Goal: Task Accomplishment & Management: Complete application form

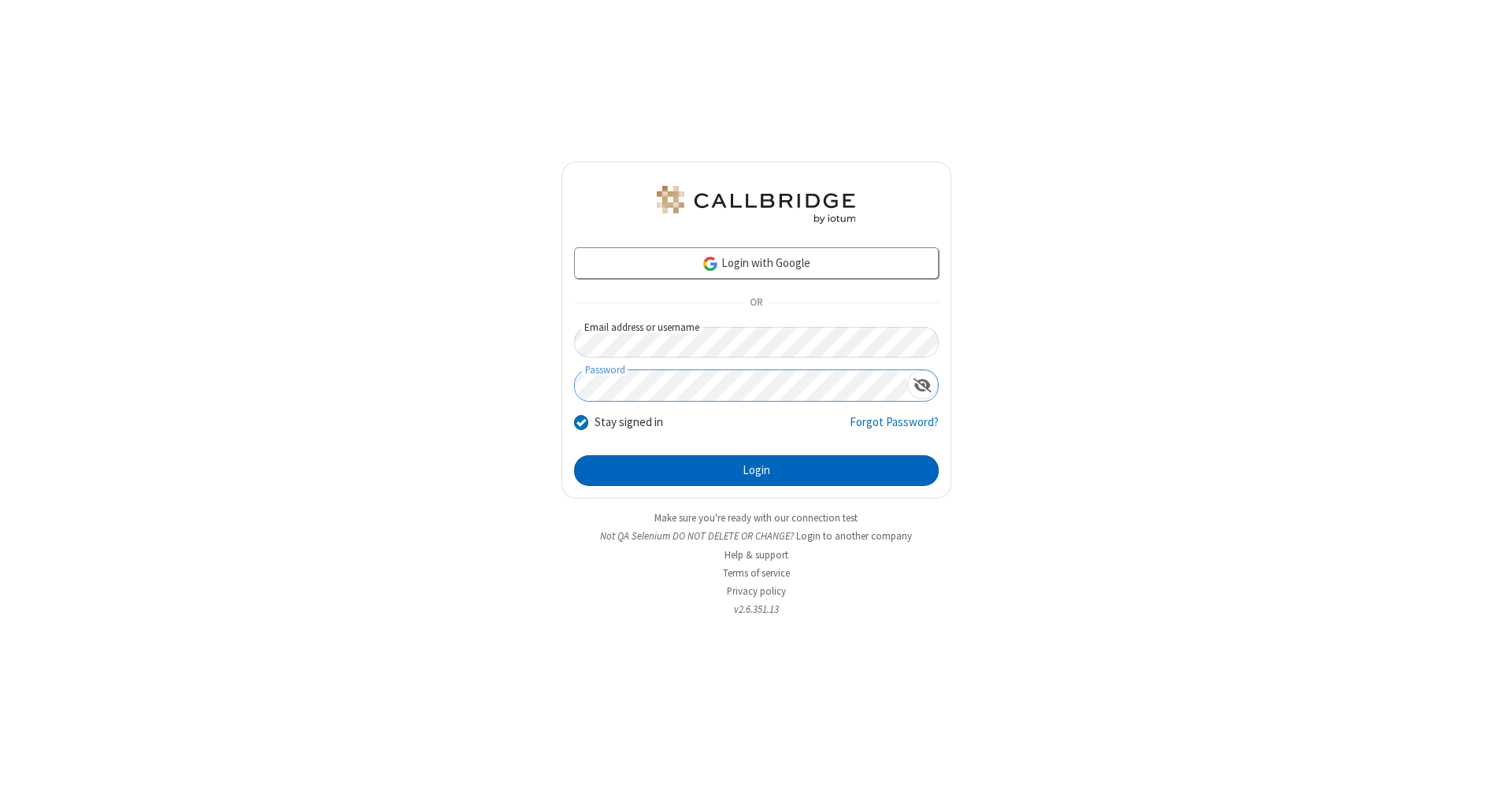
click at [756, 471] on button "Login" at bounding box center [756, 471] width 365 height 31
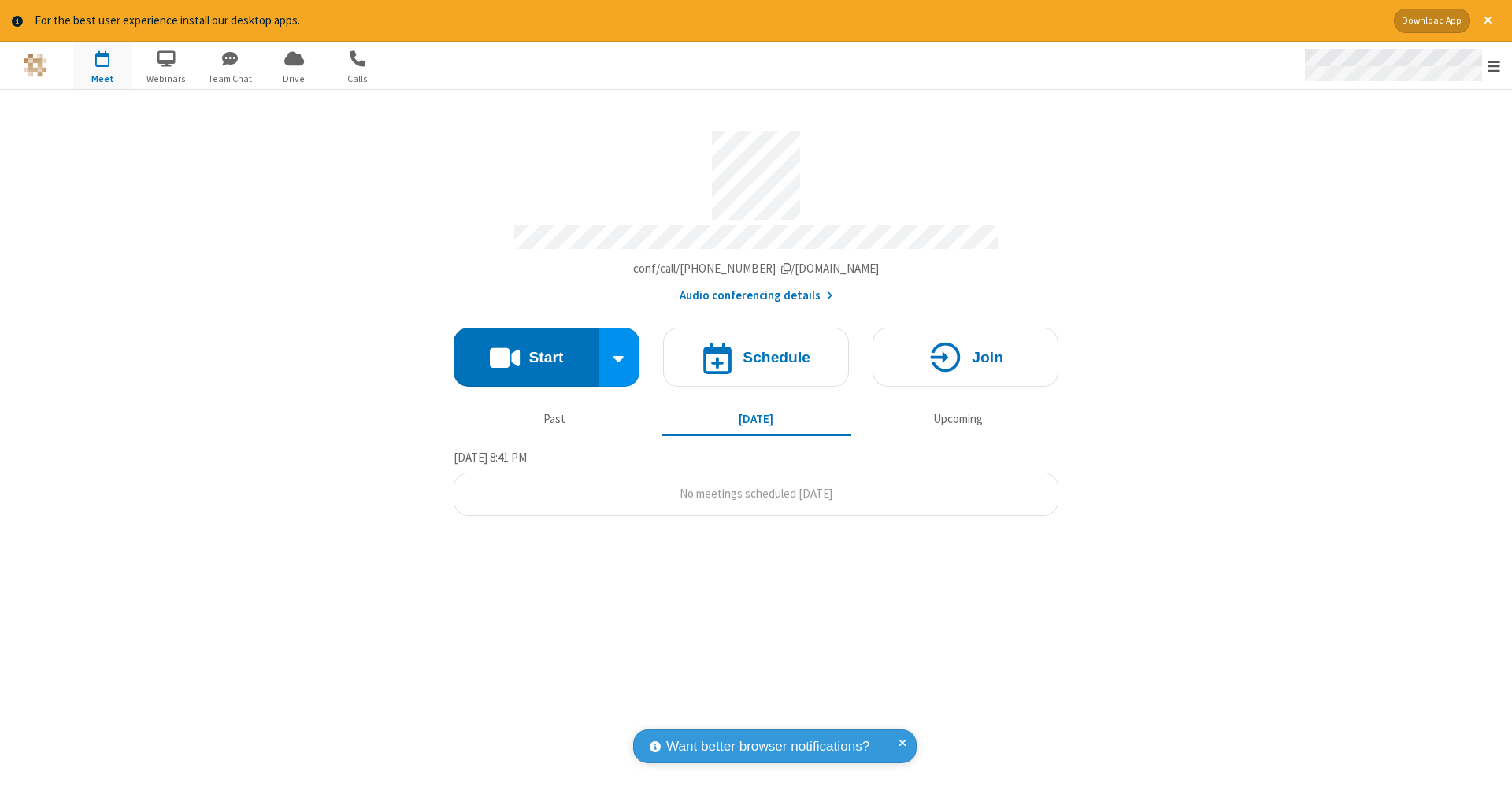
click at [1493, 66] on span "Open menu" at bounding box center [1493, 67] width 12 height 16
click at [102, 65] on span "button" at bounding box center [102, 58] width 59 height 27
click at [756, 350] on h4 "Schedule" at bounding box center [776, 357] width 68 height 15
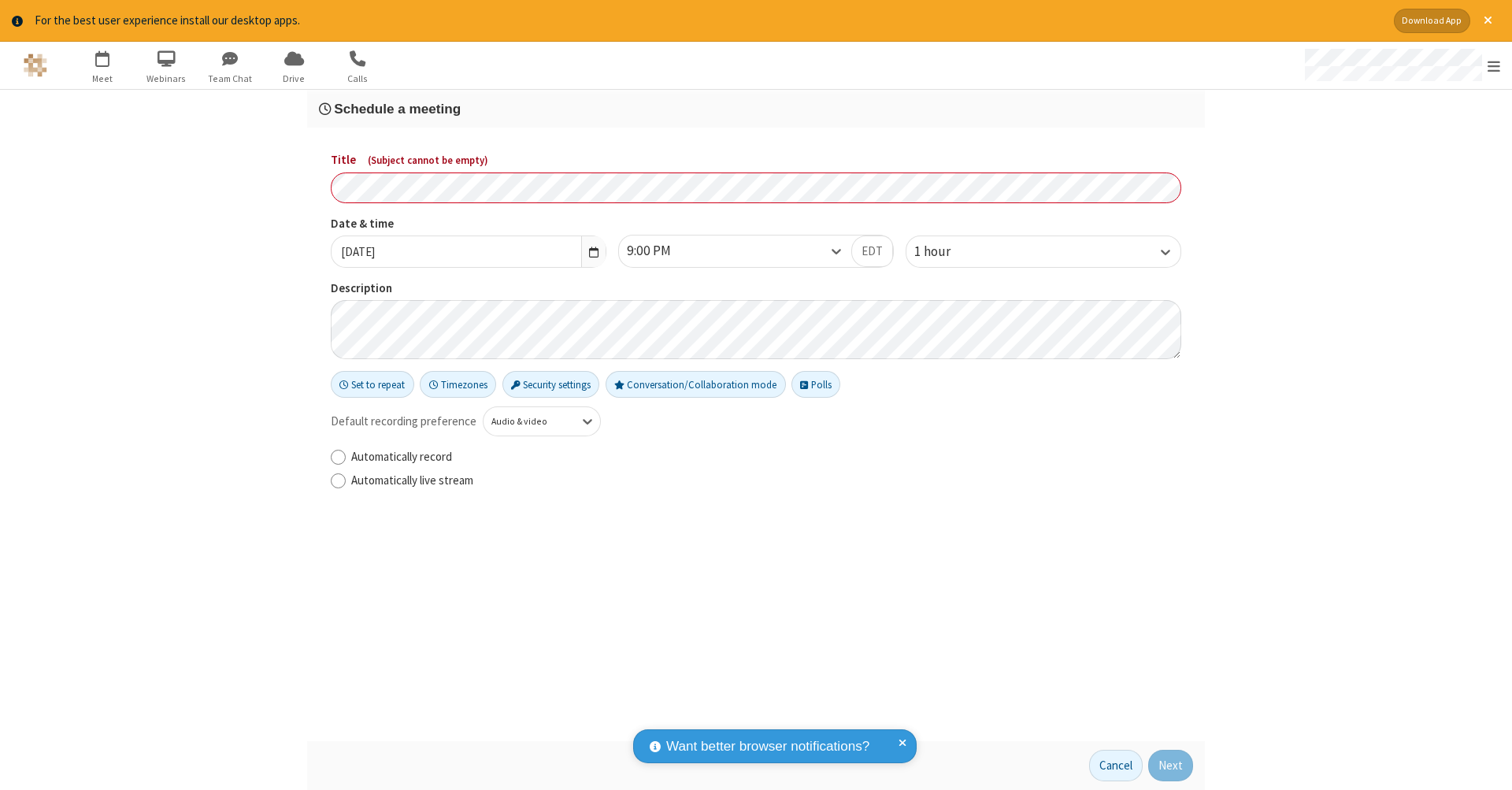
click at [756, 108] on h3 "Schedule a meeting" at bounding box center [756, 109] width 874 height 15
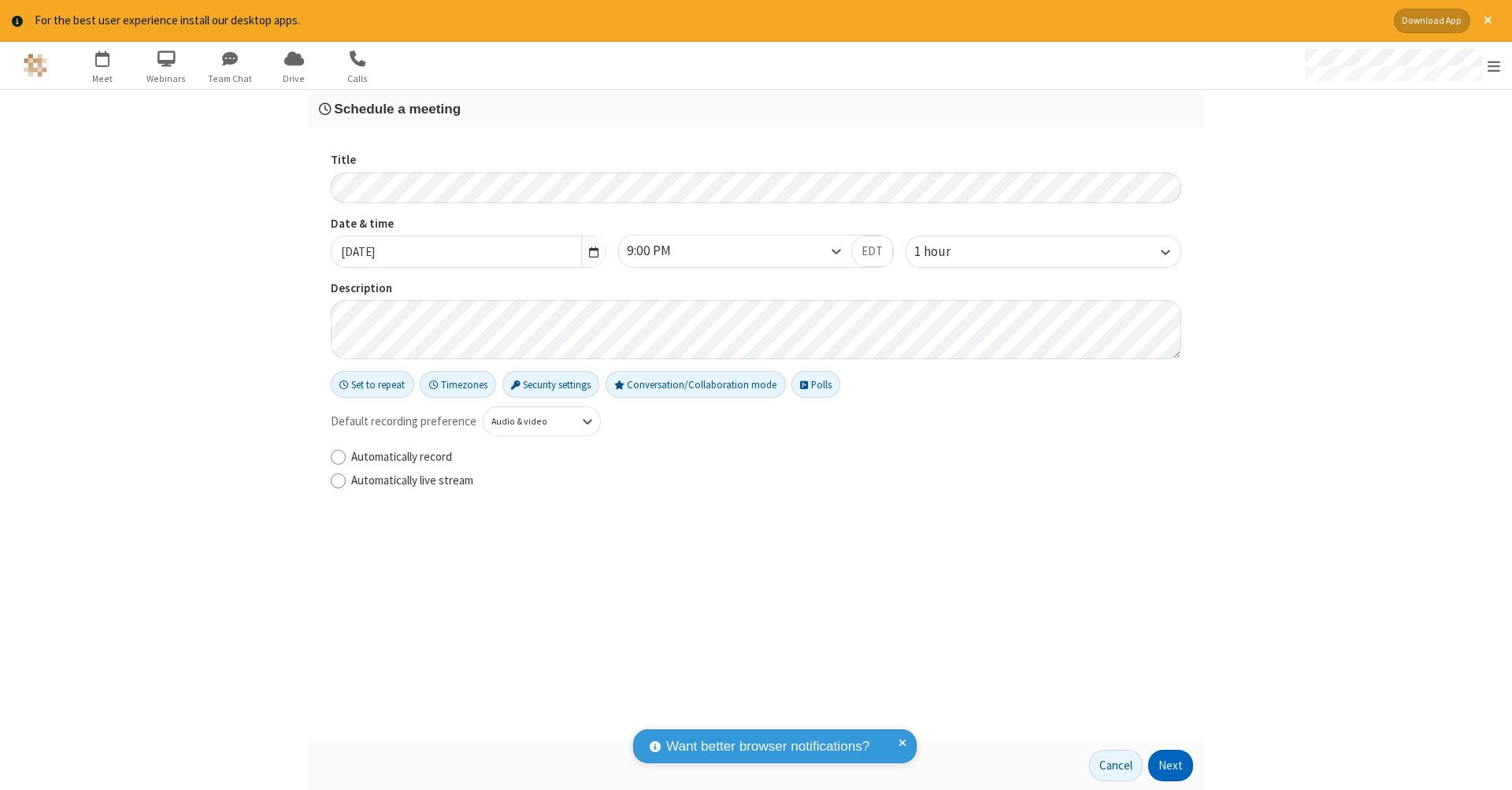
click at [1170, 765] on button "Next" at bounding box center [1170, 765] width 44 height 31
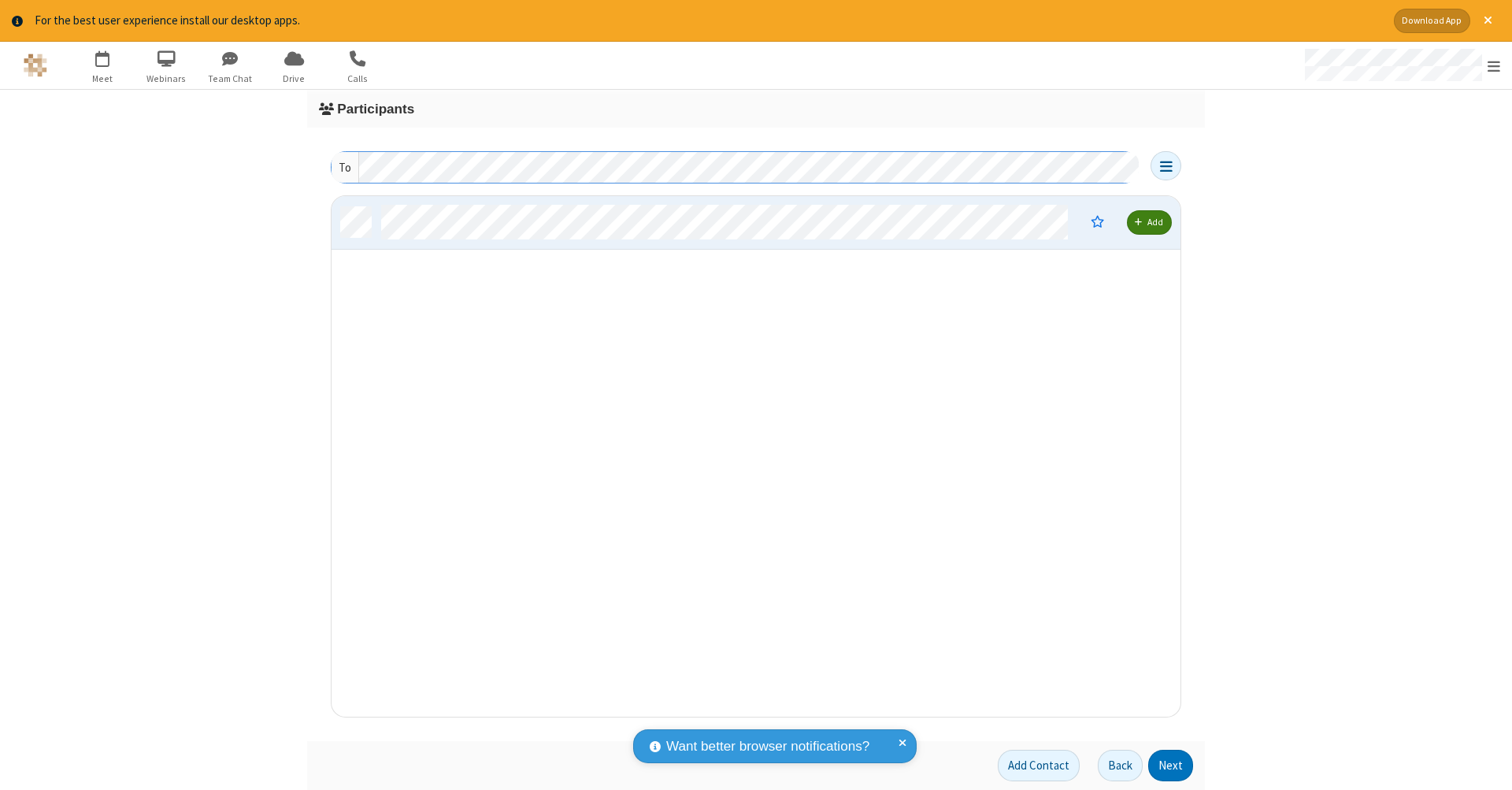
scroll to position [12, 12]
click at [1170, 765] on button "Next" at bounding box center [1170, 765] width 44 height 31
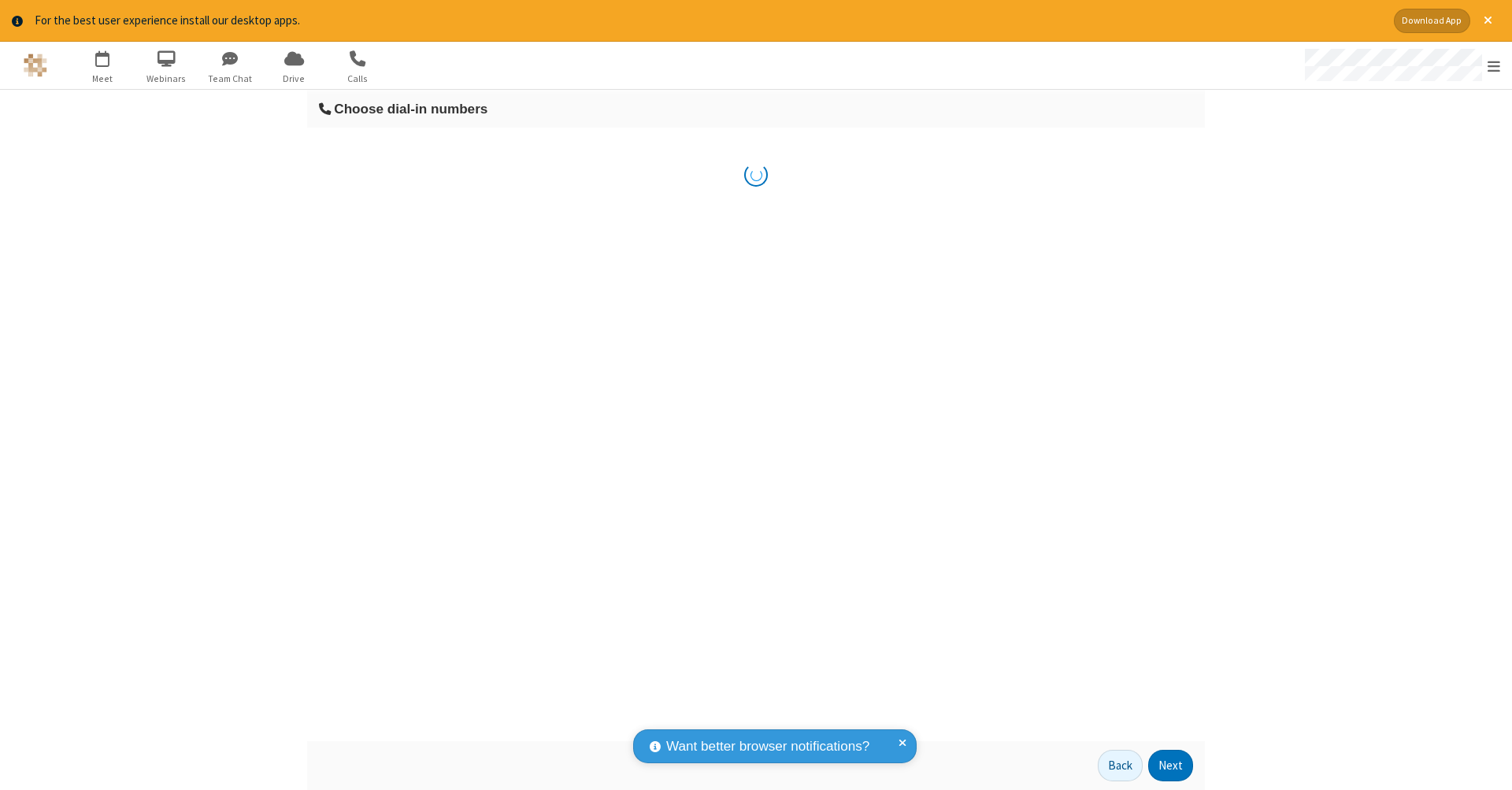
click at [1170, 765] on button "Next" at bounding box center [1170, 765] width 44 height 31
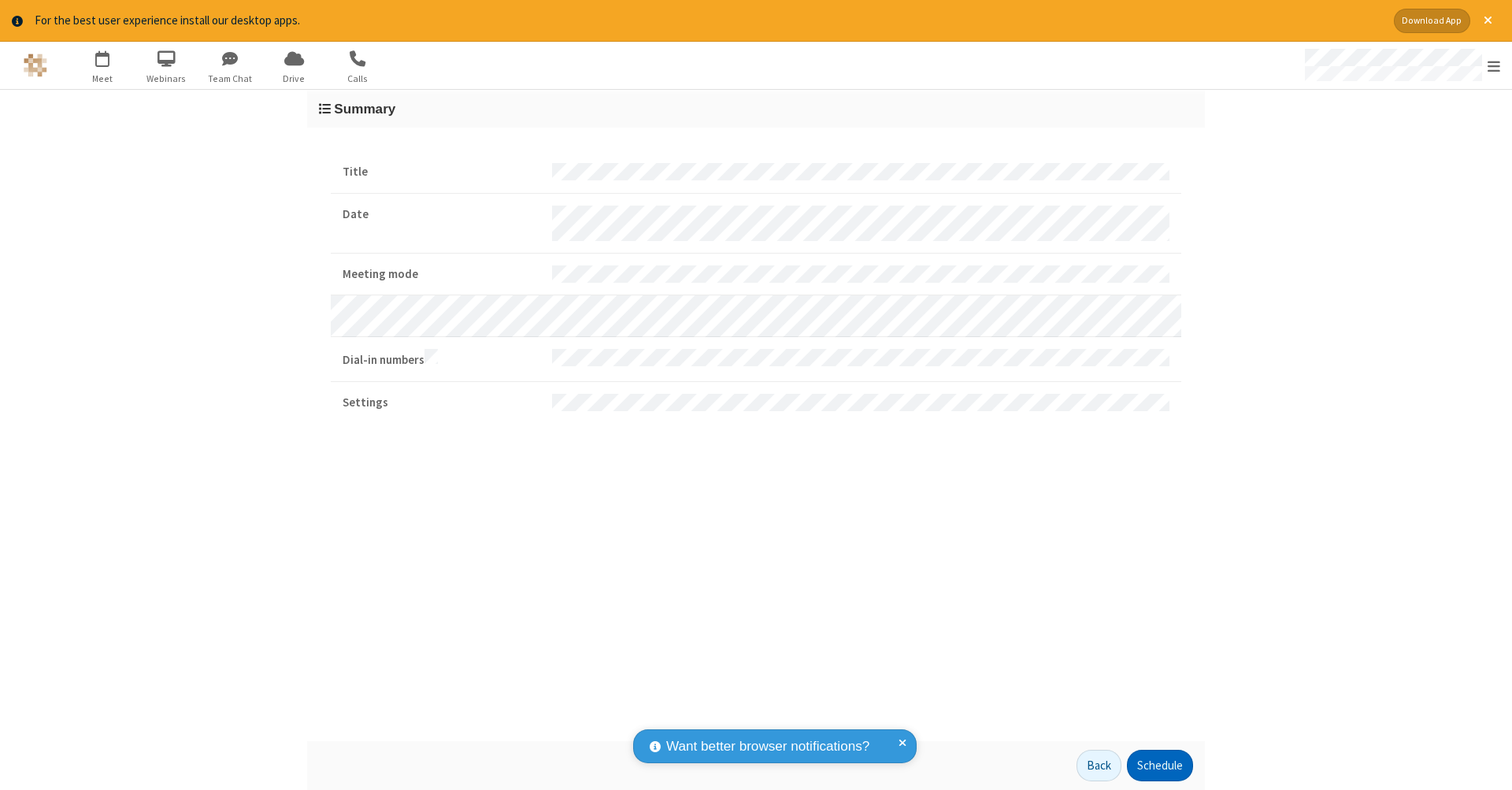
click at [1159, 765] on button "Schedule" at bounding box center [1160, 765] width 66 height 31
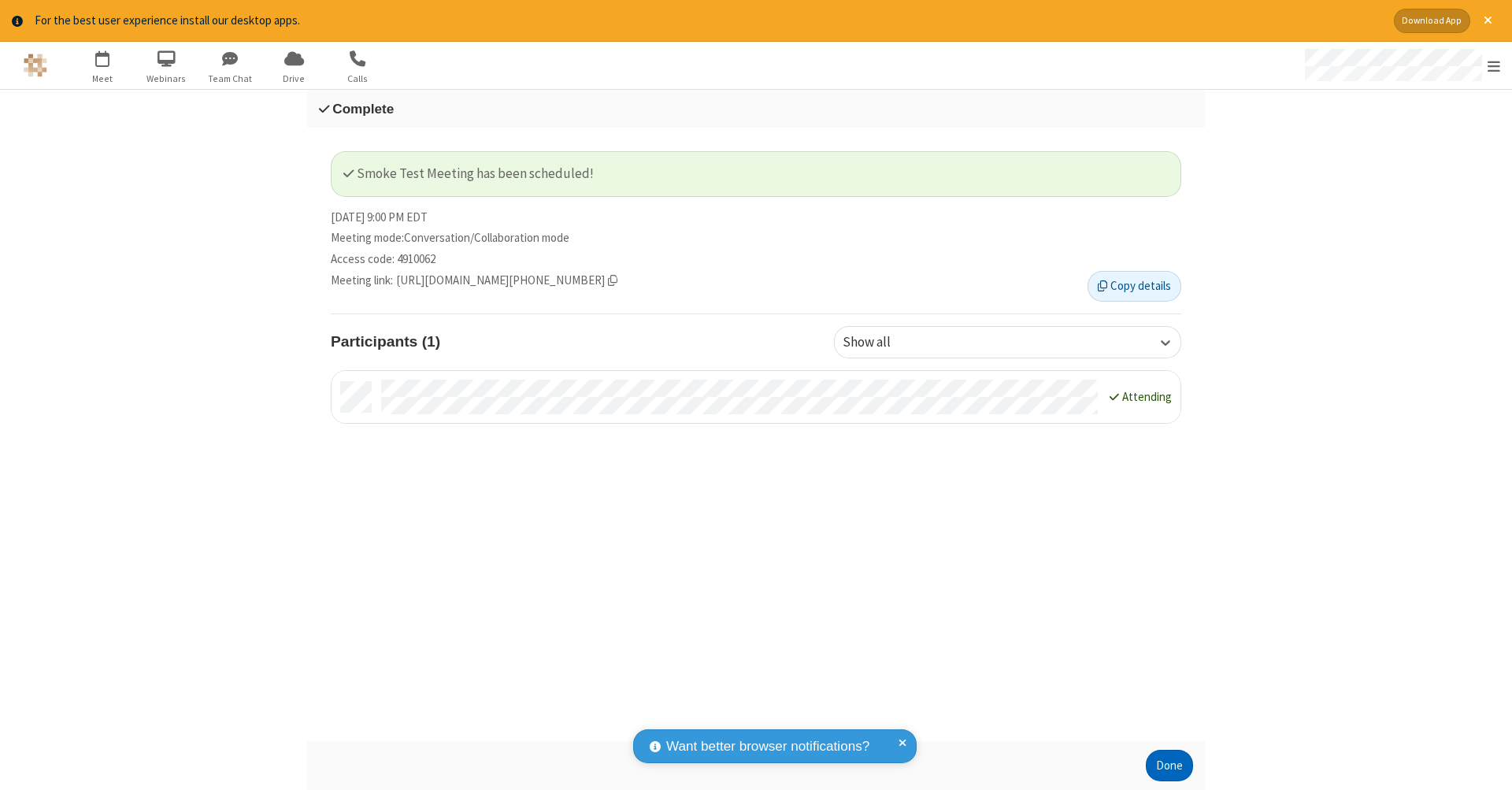
click at [1170, 765] on button "Done" at bounding box center [1169, 765] width 47 height 31
